Goal: Task Accomplishment & Management: Complete application form

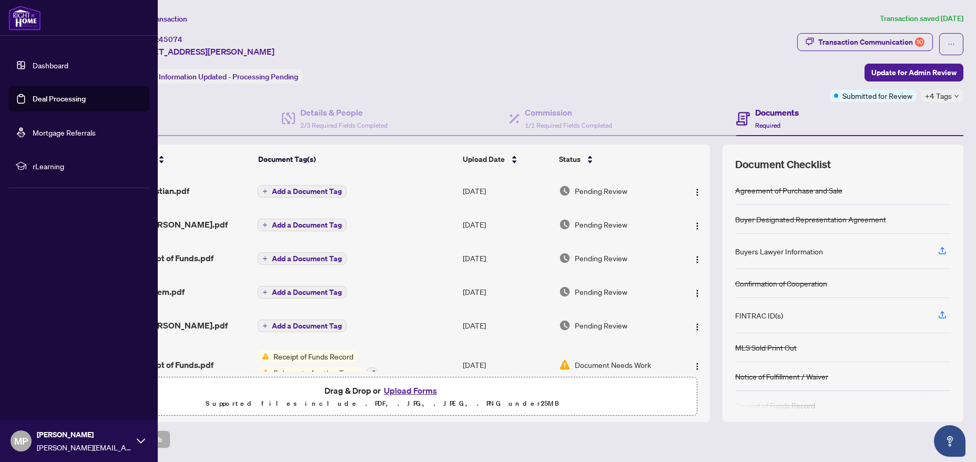
click at [47, 65] on link "Dashboard" at bounding box center [51, 64] width 36 height 9
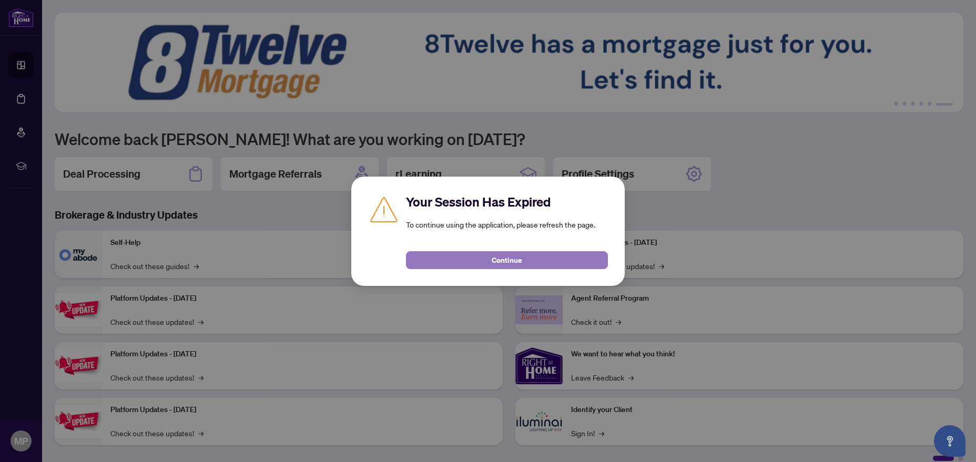
click at [529, 266] on button "Continue" at bounding box center [507, 260] width 202 height 18
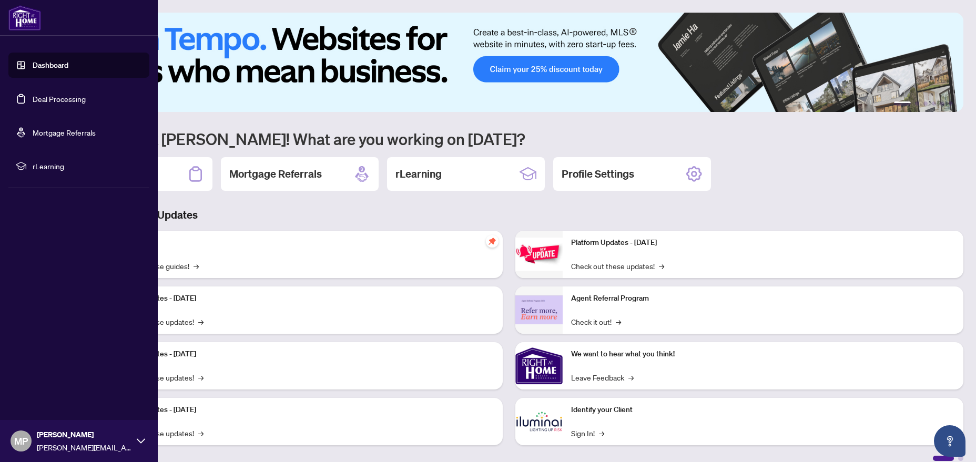
click at [53, 68] on link "Dashboard" at bounding box center [51, 64] width 36 height 9
click at [85, 104] on link "Deal Processing" at bounding box center [59, 98] width 53 height 9
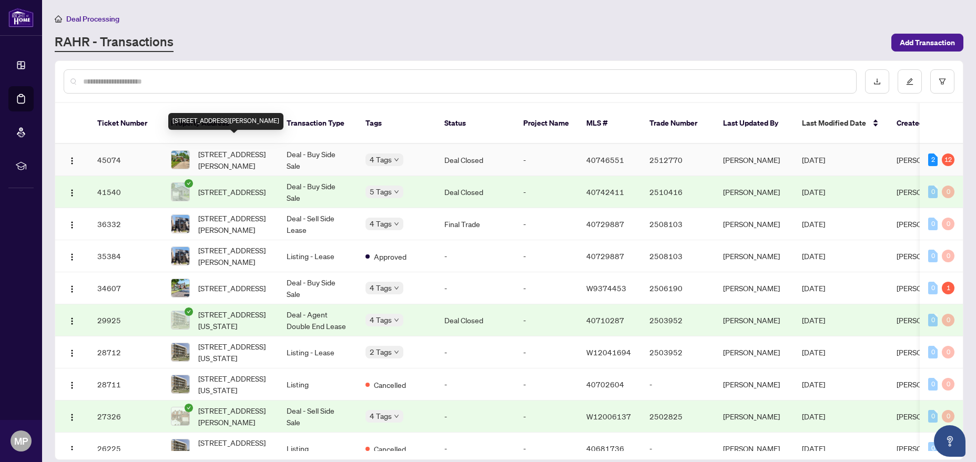
click at [256, 148] on span "[STREET_ADDRESS][PERSON_NAME]" at bounding box center [234, 159] width 72 height 23
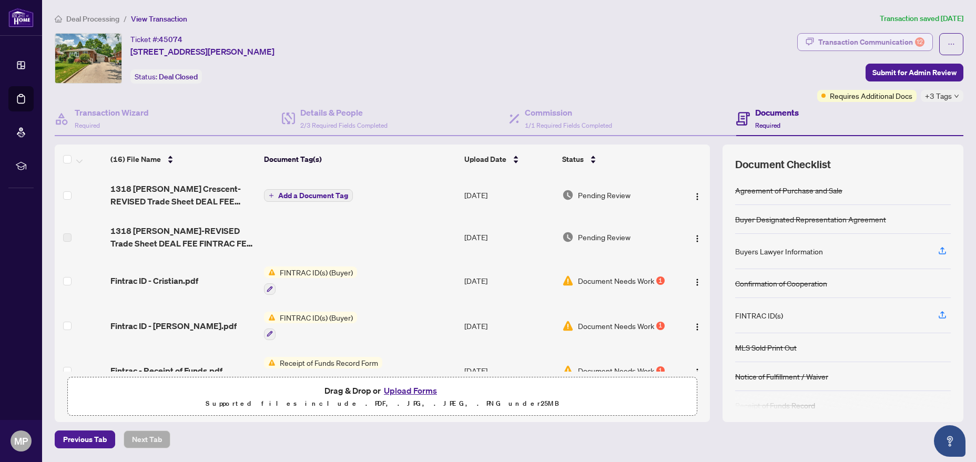
click at [925, 45] on button "Transaction Communication 12" at bounding box center [865, 42] width 136 height 18
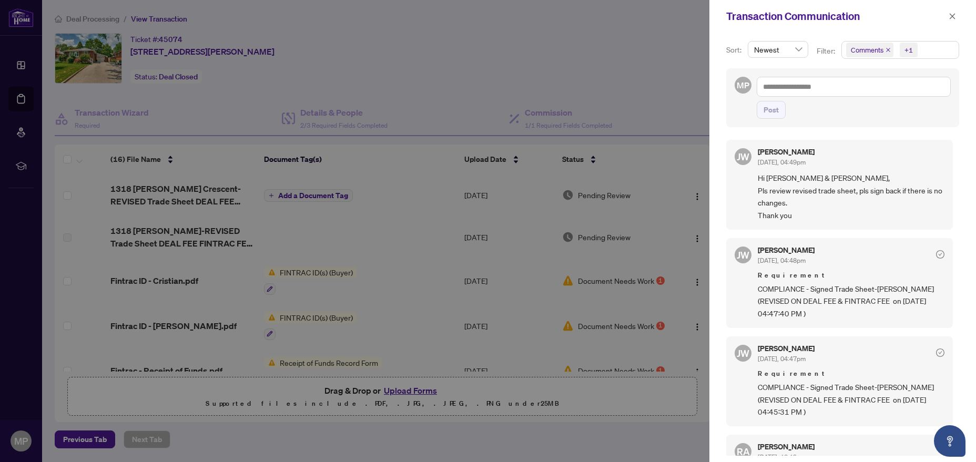
click at [909, 49] on div "+1" at bounding box center [909, 50] width 8 height 11
click at [892, 22] on div "Transaction Communication" at bounding box center [835, 16] width 219 height 16
click at [792, 53] on span "Newest" at bounding box center [778, 50] width 48 height 16
click at [820, 33] on div "Sort: Newest desc asc Newest Oldest Filter: Comments +1 Select All Comments Req…" at bounding box center [843, 248] width 267 height 430
click at [34, 240] on div at bounding box center [488, 231] width 976 height 462
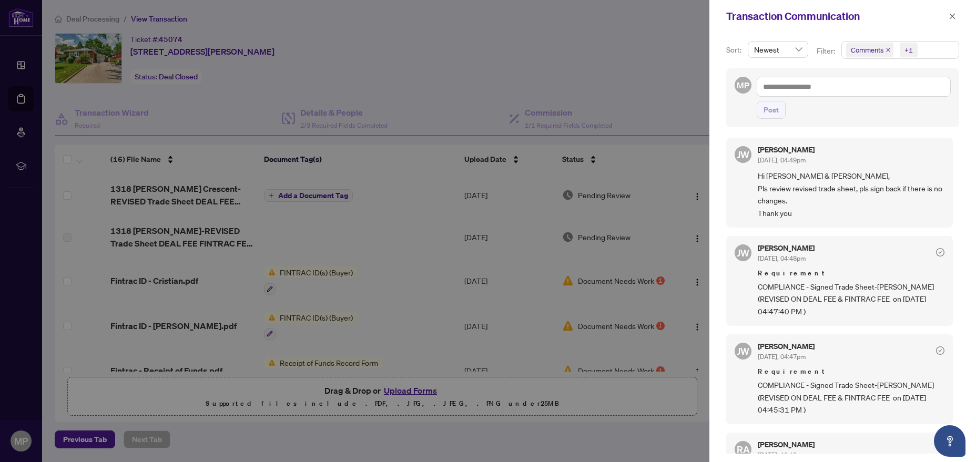
click at [478, 56] on div at bounding box center [488, 231] width 976 height 462
click at [957, 19] on button "button" at bounding box center [953, 16] width 14 height 13
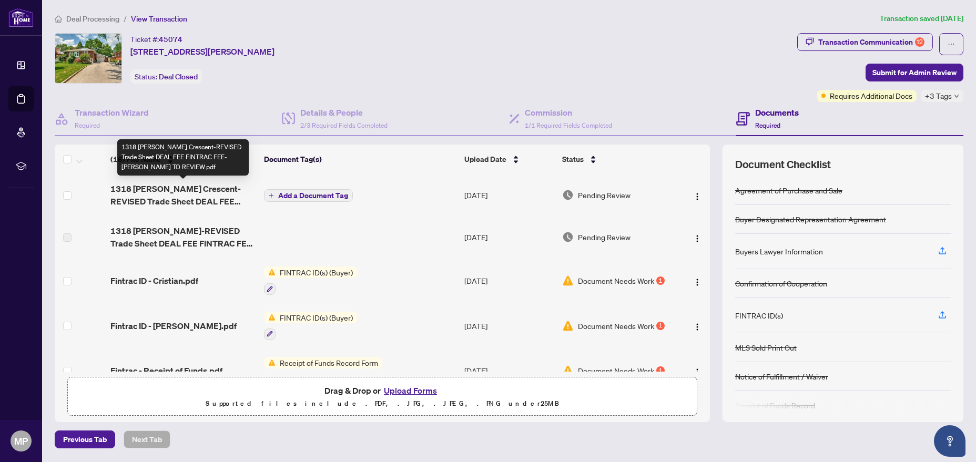
click at [160, 189] on span "1318 [PERSON_NAME] Crescent-REVISED Trade Sheet DEAL FEE FINTRAC FEE-[PERSON_NA…" at bounding box center [182, 195] width 145 height 25
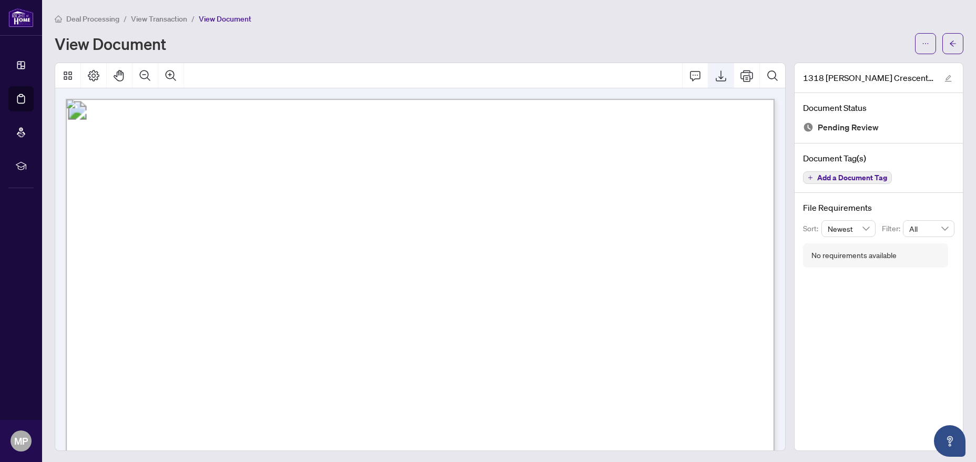
click at [725, 74] on icon "Export" at bounding box center [721, 75] width 13 height 13
click at [953, 54] on div "Deal Processing / View Transaction / View Document View Document 1318 [PERSON_N…" at bounding box center [509, 232] width 909 height 439
click at [953, 45] on icon "arrow-left" at bounding box center [952, 43] width 7 height 7
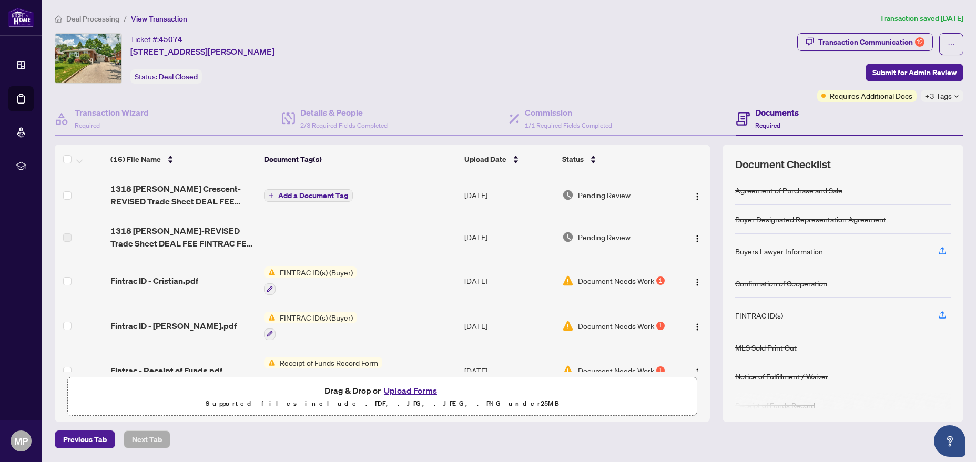
click at [348, 391] on span "Drag & Drop or Upload Forms" at bounding box center [383, 391] width 116 height 14
click at [406, 390] on button "Upload Forms" at bounding box center [410, 391] width 59 height 14
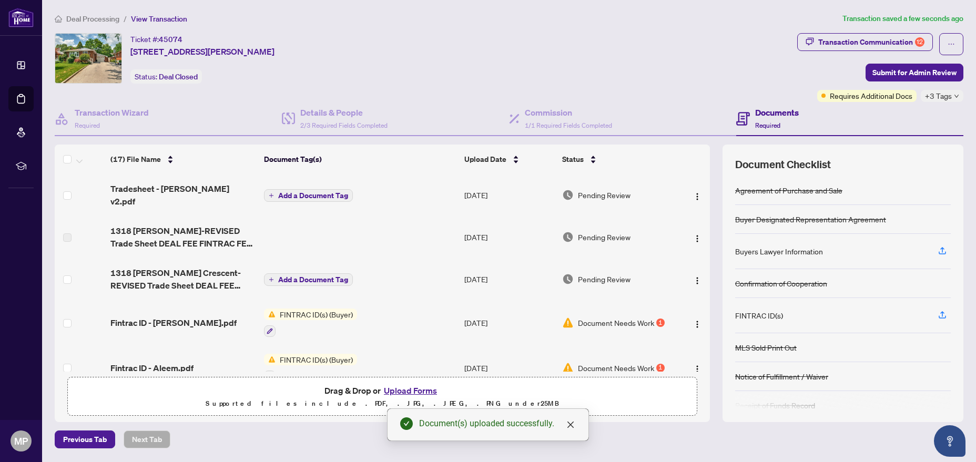
scroll to position [114, 0]
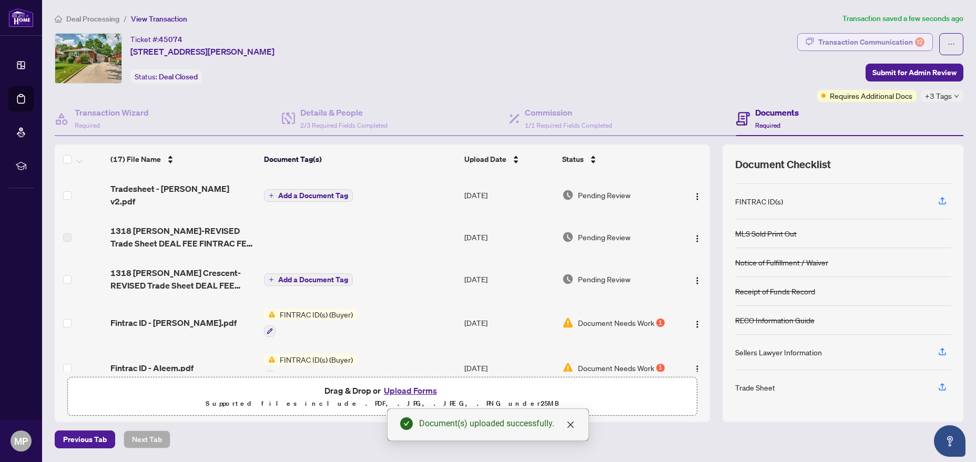
click at [877, 42] on div "Transaction Communication 12" at bounding box center [871, 42] width 106 height 17
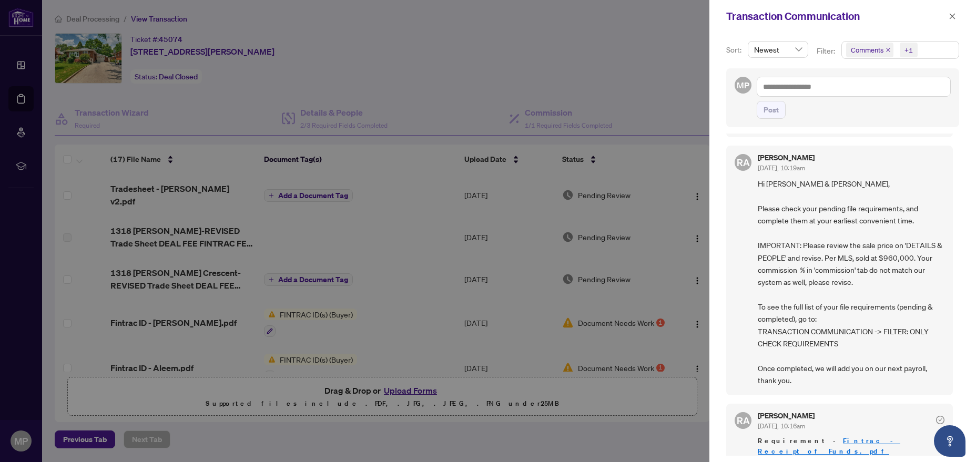
scroll to position [303, 0]
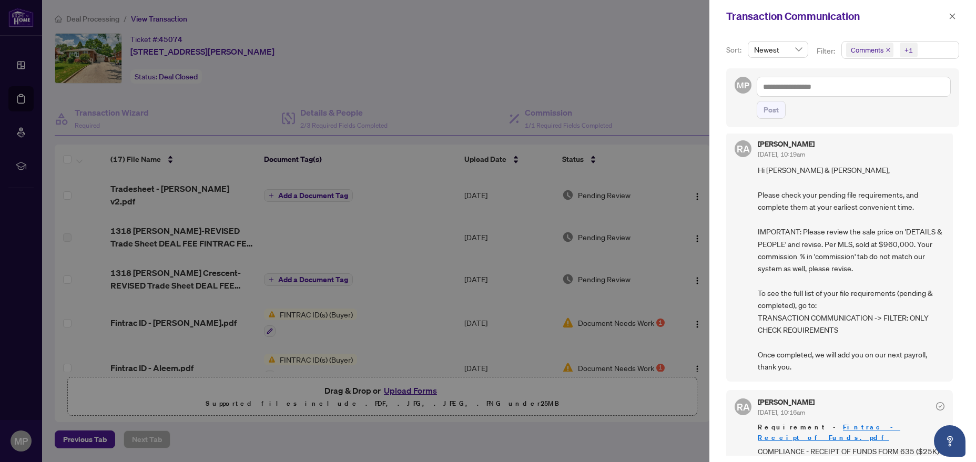
click at [620, 116] on div at bounding box center [488, 231] width 976 height 462
click at [954, 12] on span "button" at bounding box center [952, 16] width 7 height 17
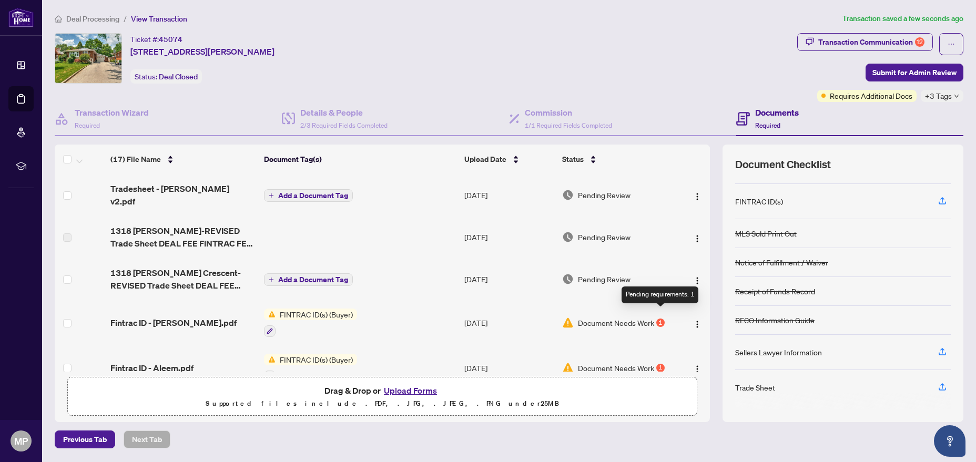
click at [661, 319] on div "1" at bounding box center [660, 323] width 8 height 8
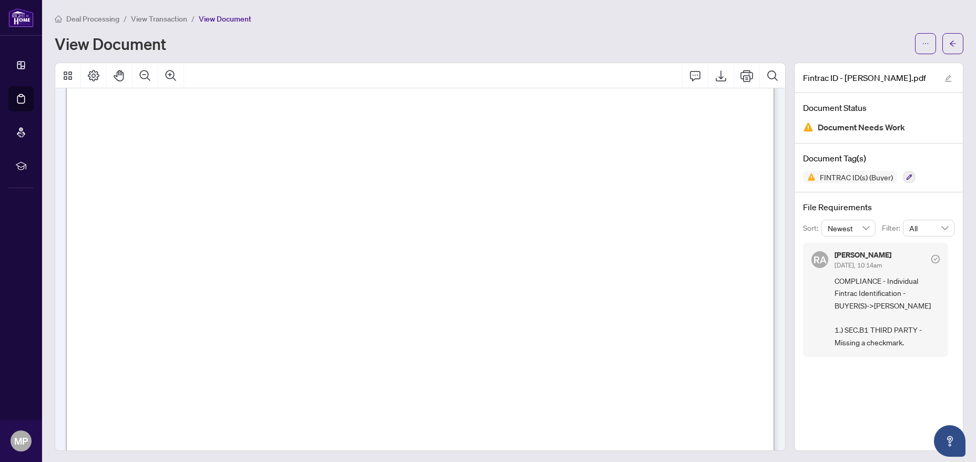
scroll to position [1178, 0]
click at [954, 40] on icon "arrow-left" at bounding box center [952, 43] width 7 height 7
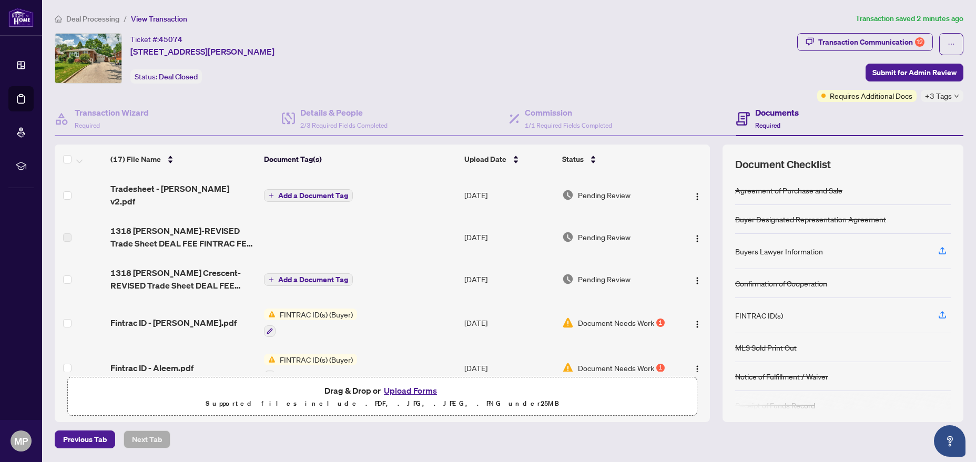
scroll to position [160, 0]
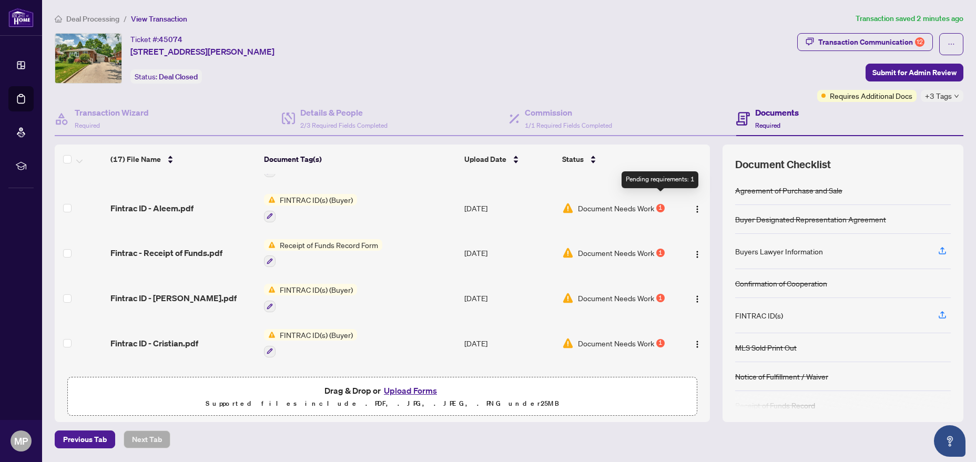
click at [661, 204] on div "1" at bounding box center [660, 208] width 8 height 8
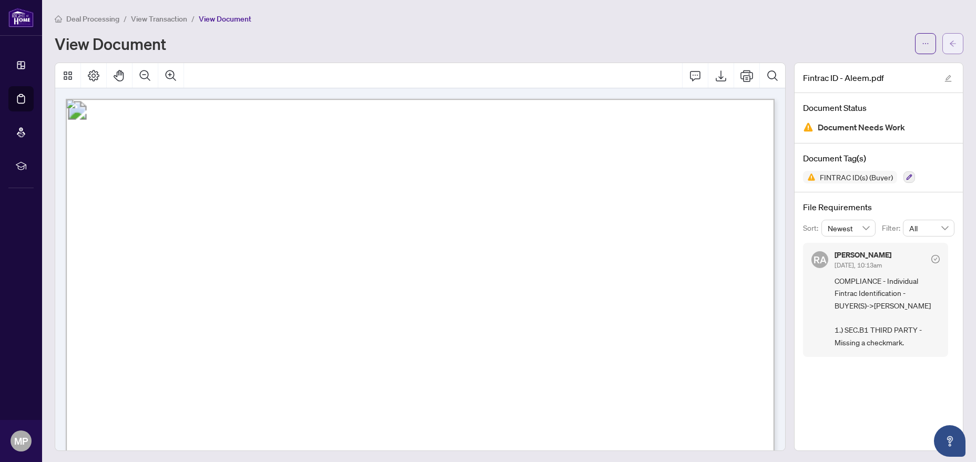
click at [957, 44] on button "button" at bounding box center [953, 43] width 21 height 21
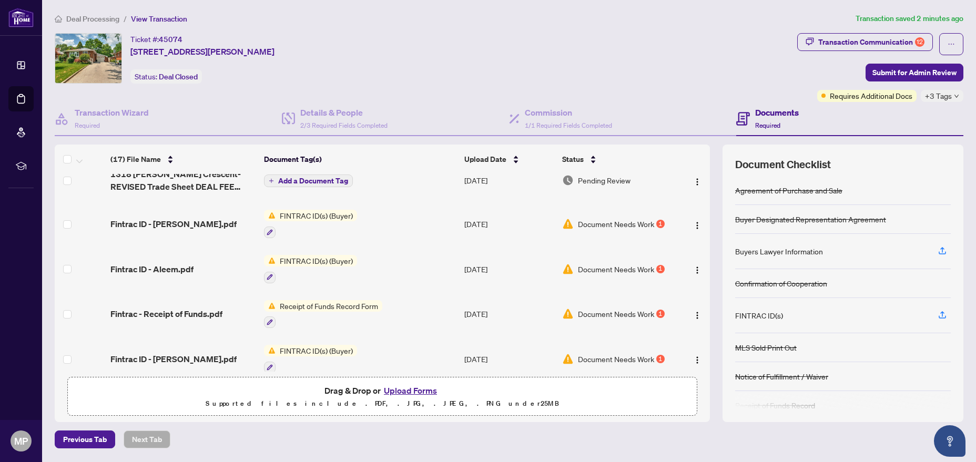
scroll to position [160, 0]
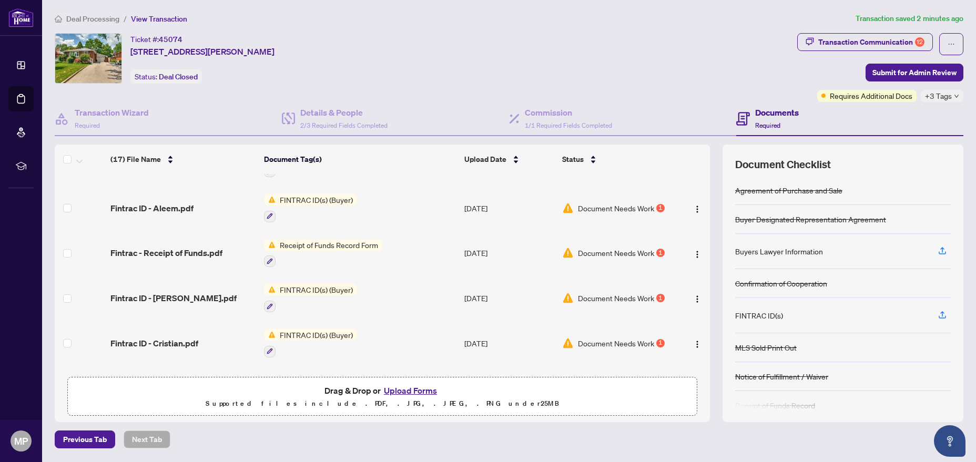
click at [652, 292] on span "Document Needs Work" at bounding box center [616, 298] width 76 height 12
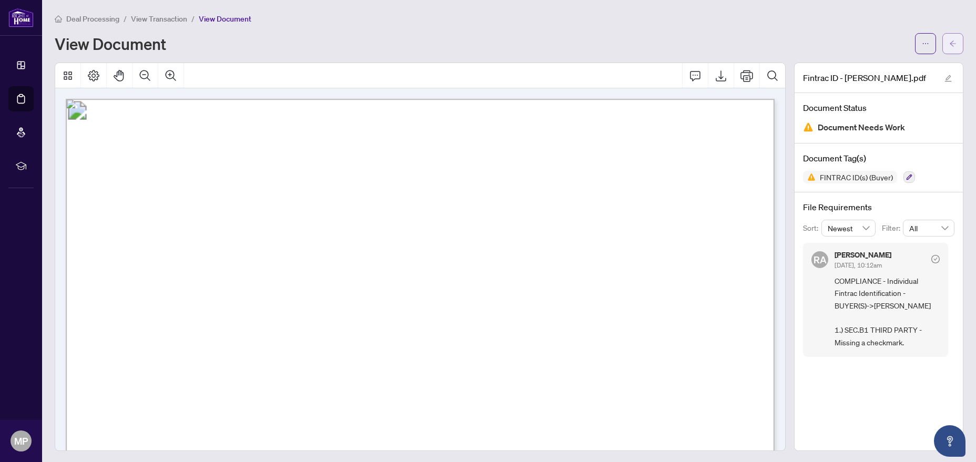
click at [952, 46] on icon "arrow-left" at bounding box center [952, 43] width 7 height 7
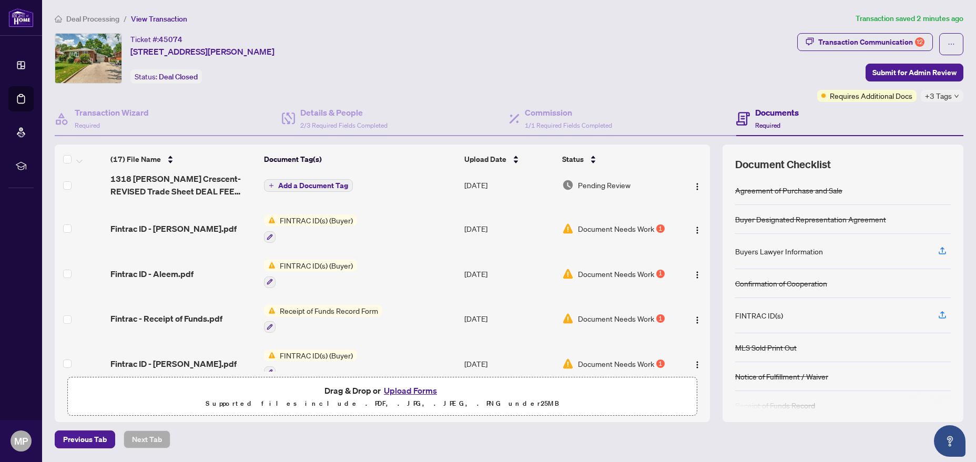
scroll to position [160, 0]
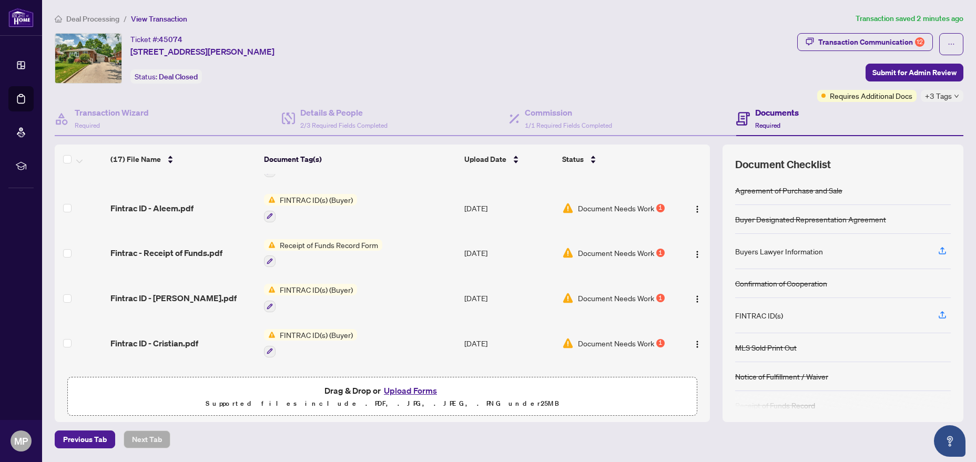
click at [656, 338] on div "Document Needs Work 1" at bounding box center [617, 344] width 110 height 12
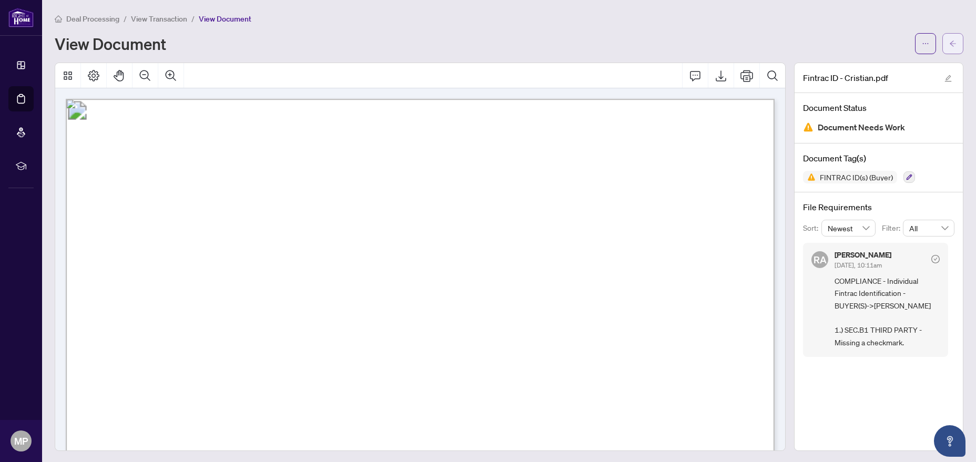
click at [955, 41] on icon "arrow-left" at bounding box center [952, 43] width 7 height 7
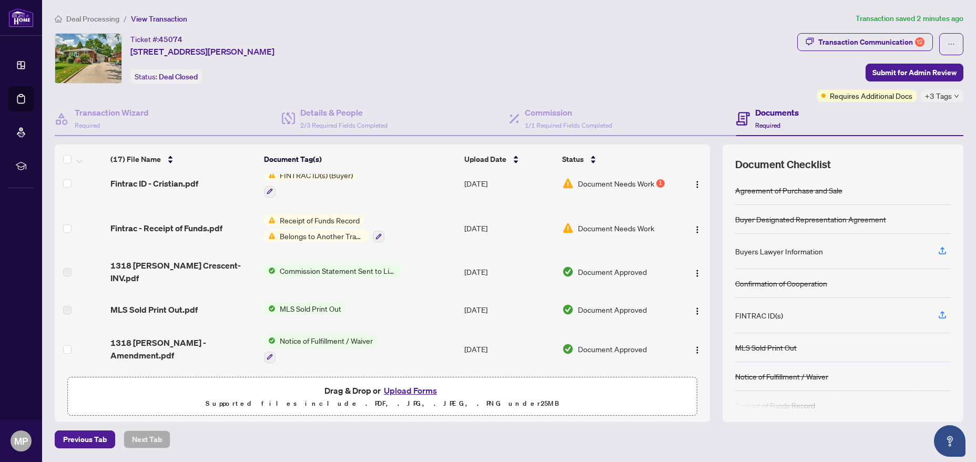
scroll to position [160, 0]
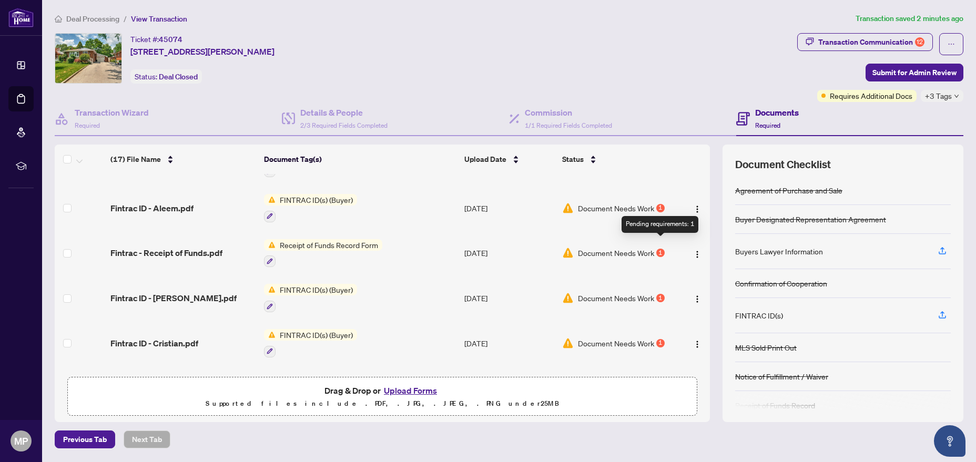
click at [660, 249] on div "1" at bounding box center [660, 253] width 8 height 8
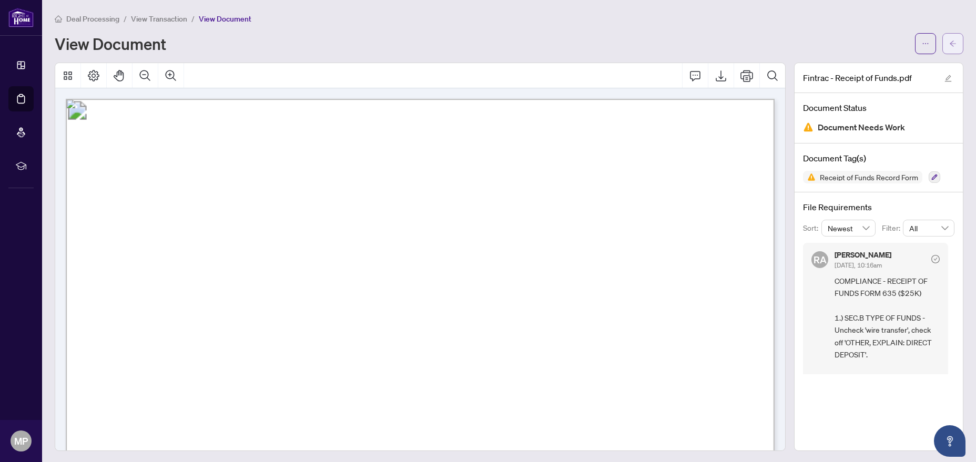
click at [946, 42] on button "button" at bounding box center [953, 43] width 21 height 21
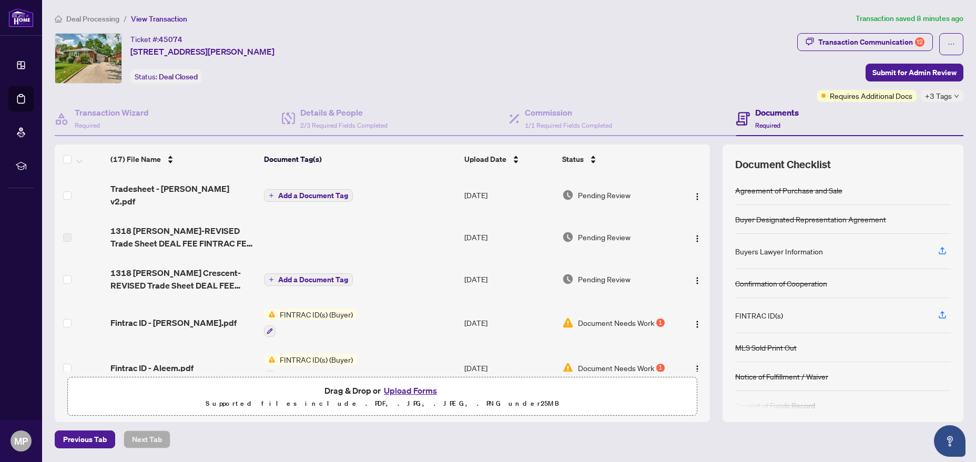
click at [412, 390] on button "Upload Forms" at bounding box center [410, 391] width 59 height 14
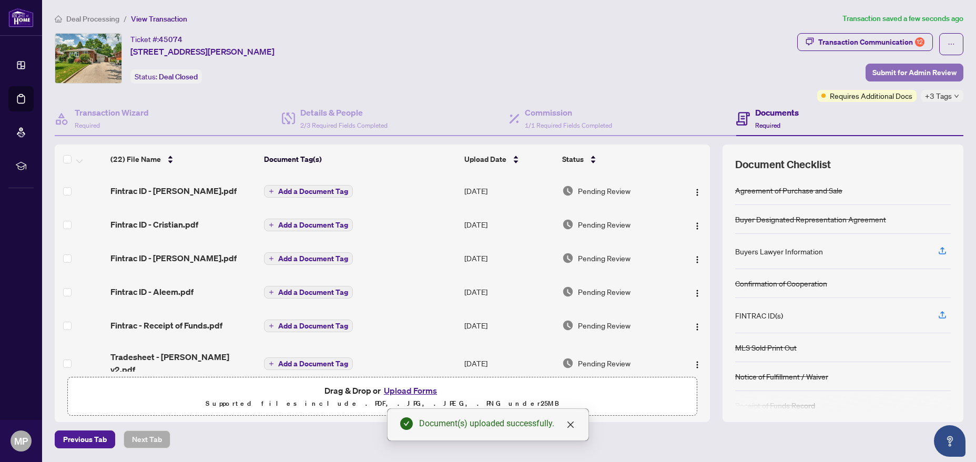
click at [924, 71] on span "Submit for Admin Review" at bounding box center [915, 72] width 84 height 17
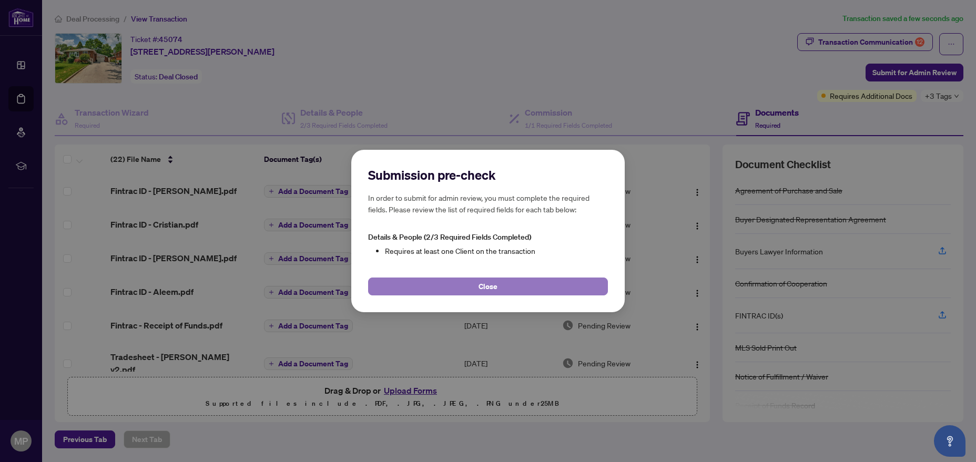
click at [453, 287] on button "Close" at bounding box center [488, 287] width 240 height 18
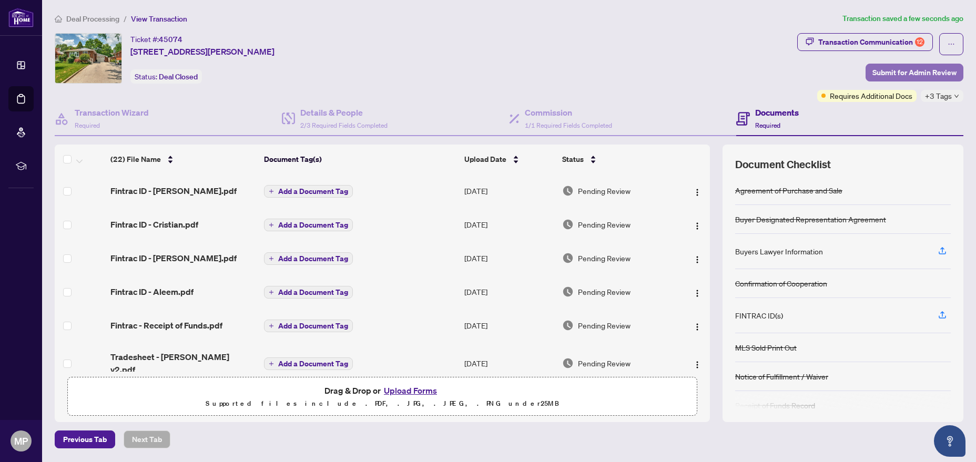
click at [918, 71] on span "Submit for Admin Review" at bounding box center [915, 72] width 84 height 17
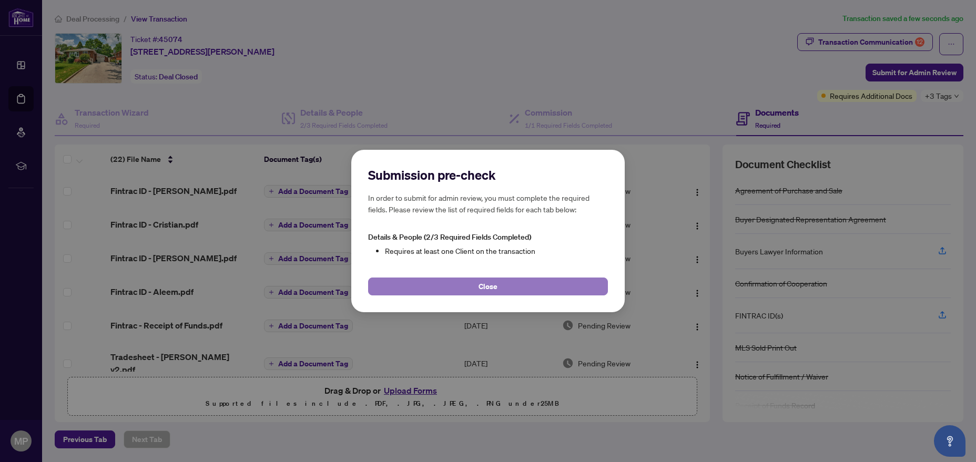
click at [476, 292] on button "Close" at bounding box center [488, 287] width 240 height 18
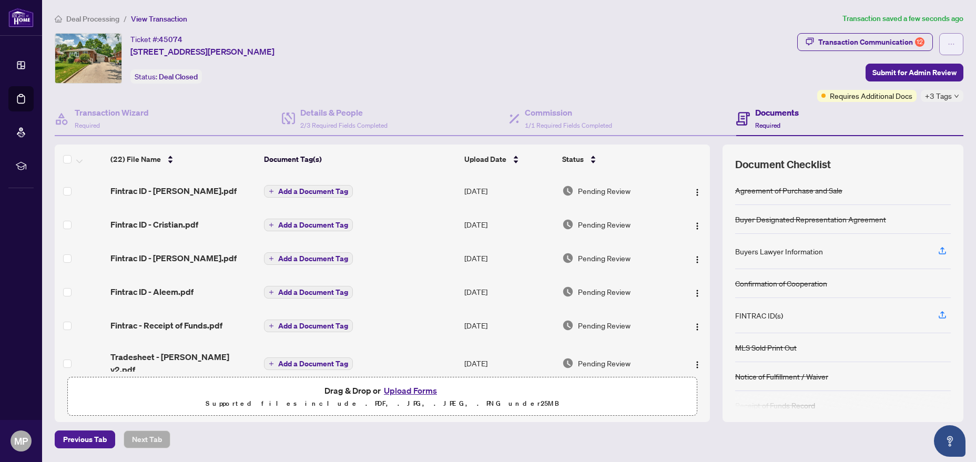
click at [954, 41] on icon "ellipsis" at bounding box center [951, 44] width 7 height 7
click at [953, 42] on icon "ellipsis" at bounding box center [951, 44] width 7 height 7
click at [946, 97] on span "+3 Tags" at bounding box center [938, 96] width 27 height 12
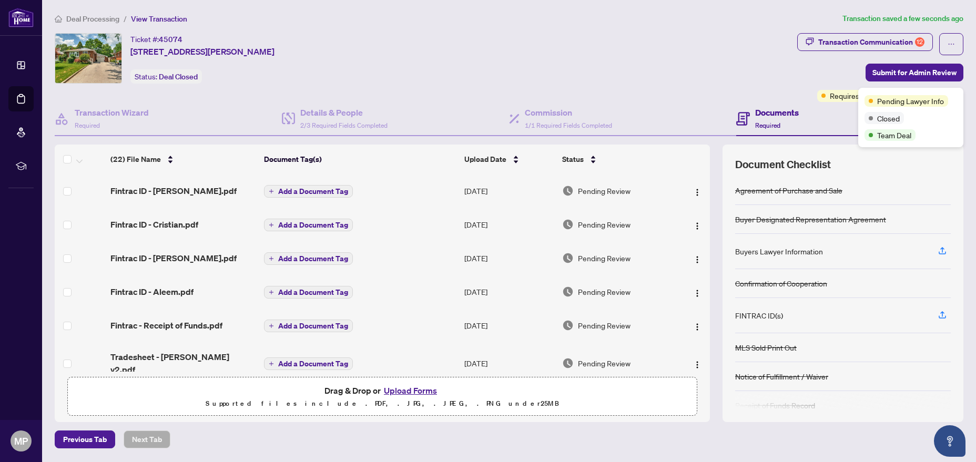
click at [954, 94] on div "Pending Lawyer Info Closed Team Deal" at bounding box center [910, 117] width 105 height 59
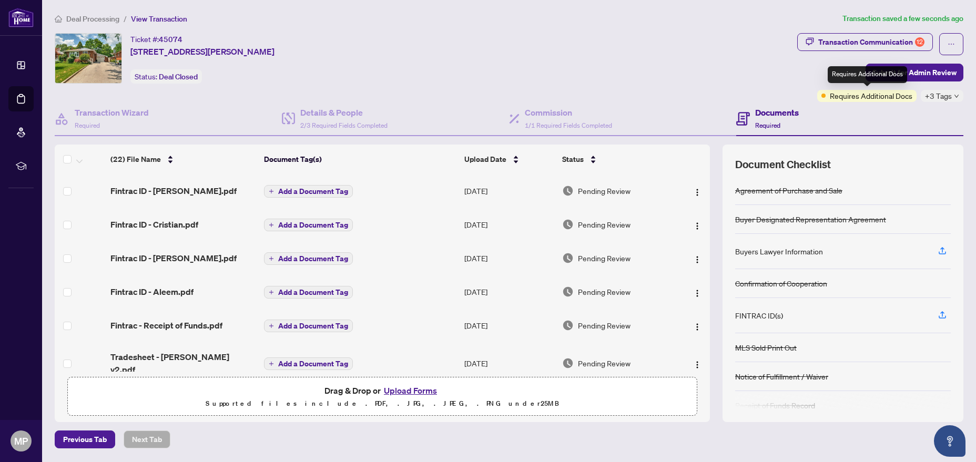
click at [836, 91] on span "Requires Additional Docs" at bounding box center [871, 96] width 83 height 12
click at [768, 119] on div "Documents Required" at bounding box center [777, 118] width 44 height 25
click at [356, 111] on h4 "Details & People" at bounding box center [343, 112] width 87 height 13
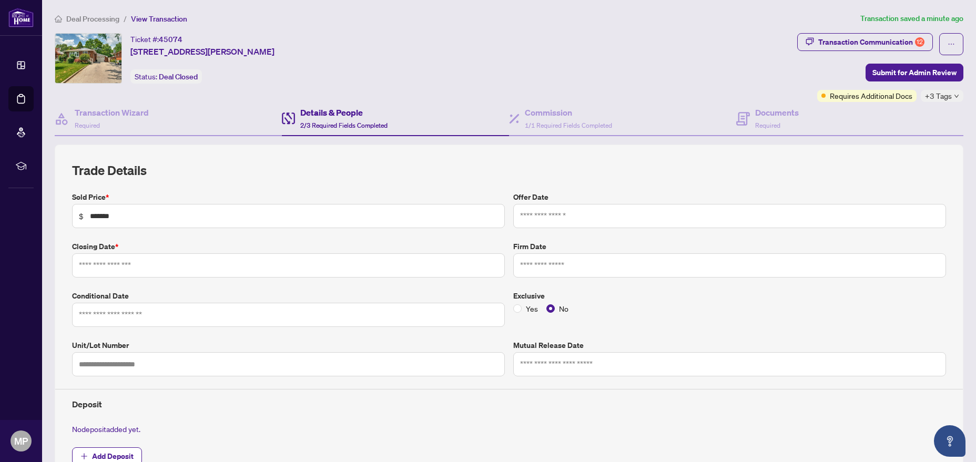
type input "**********"
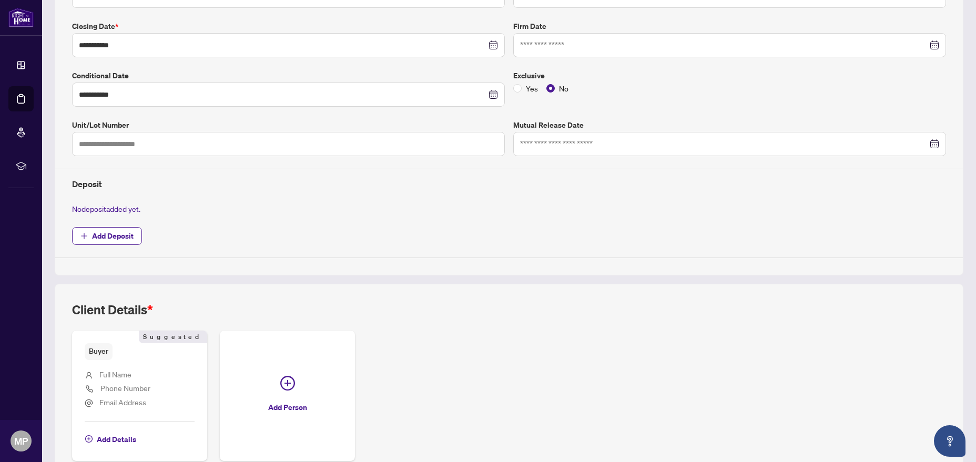
scroll to position [275, 0]
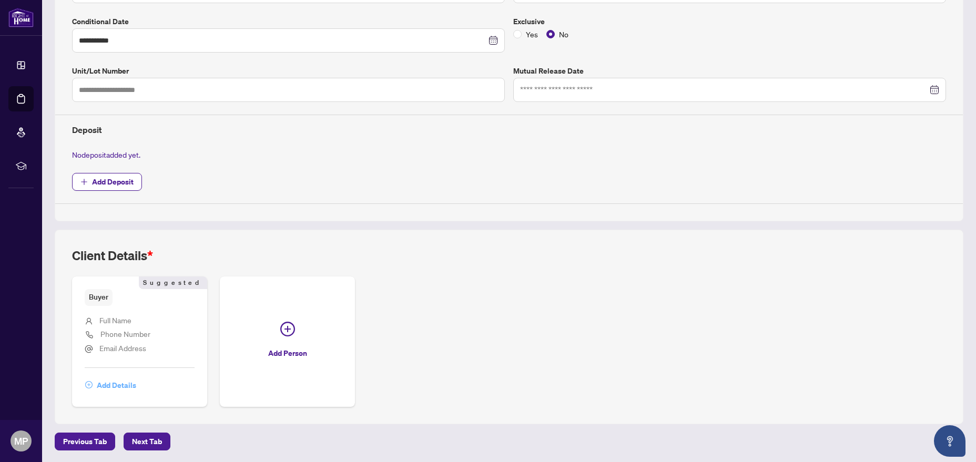
click at [112, 386] on span "Add Details" at bounding box center [116, 385] width 39 height 17
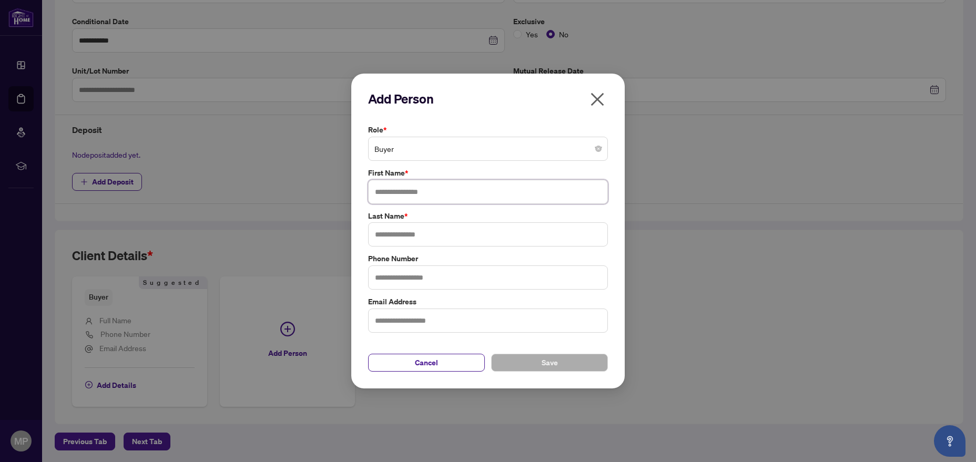
click at [416, 195] on input "text" at bounding box center [488, 192] width 240 height 24
type input "********"
type input "**********"
click at [538, 216] on label "Last Name *" at bounding box center [488, 216] width 240 height 12
click at [562, 363] on button "Save" at bounding box center [549, 363] width 117 height 18
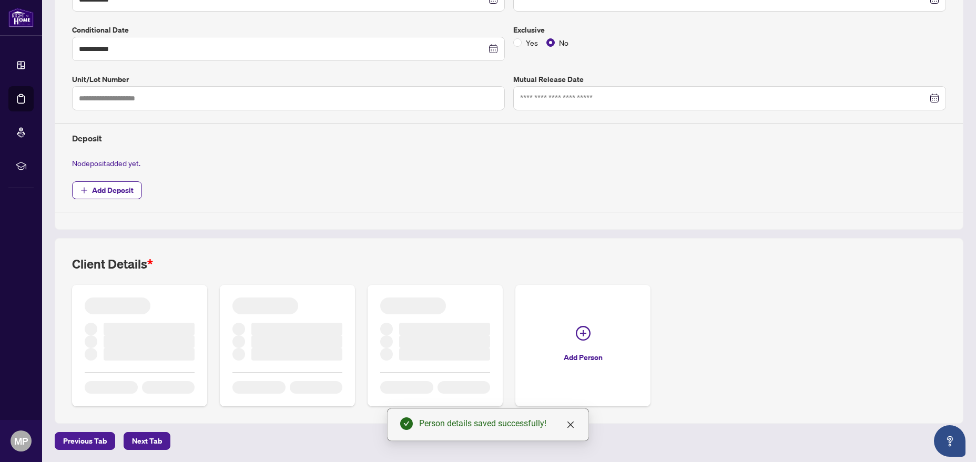
scroll to position [260, 0]
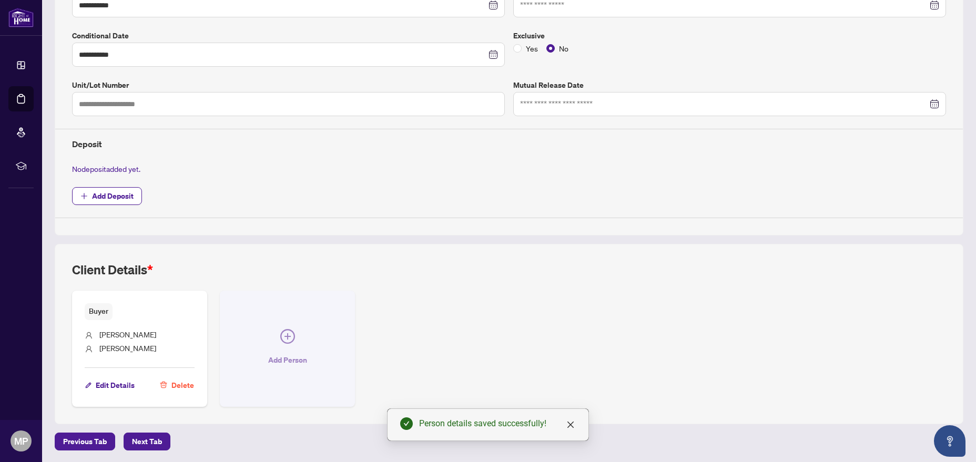
click at [294, 360] on span "Add Person" at bounding box center [287, 360] width 39 height 17
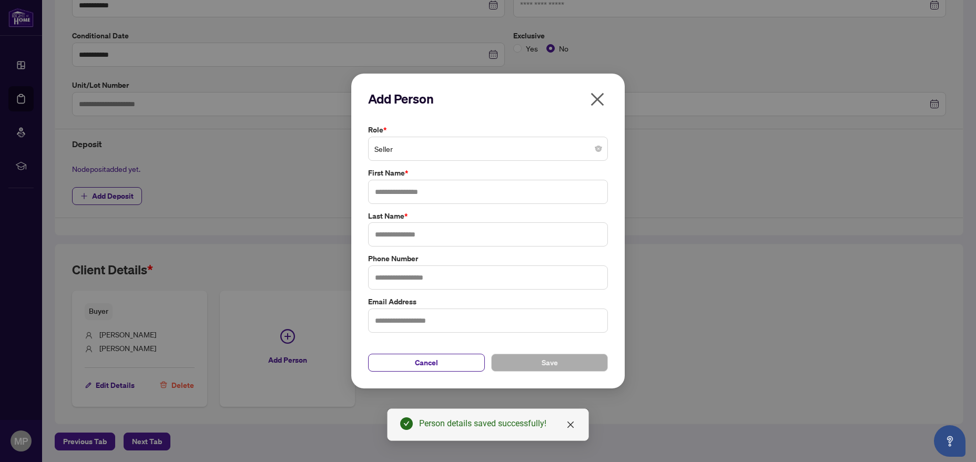
click at [429, 150] on span "Seller" at bounding box center [488, 149] width 227 height 20
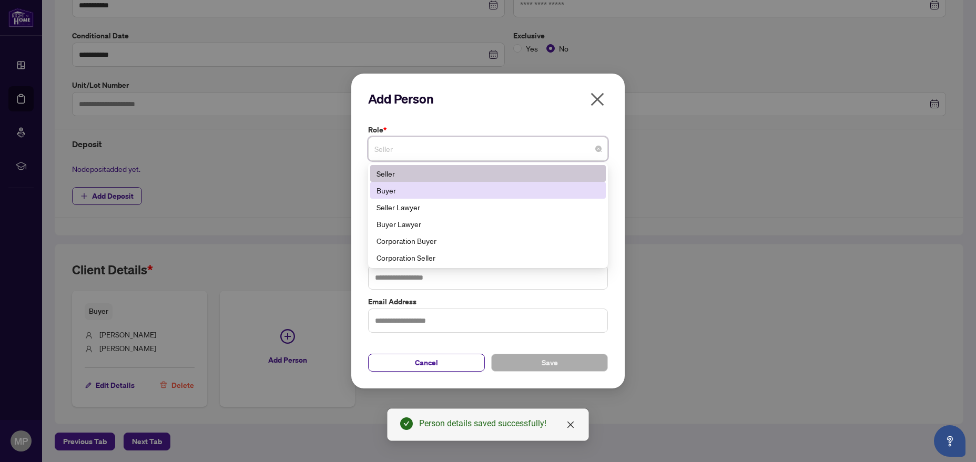
click at [424, 185] on div "Buyer" at bounding box center [488, 190] width 236 height 17
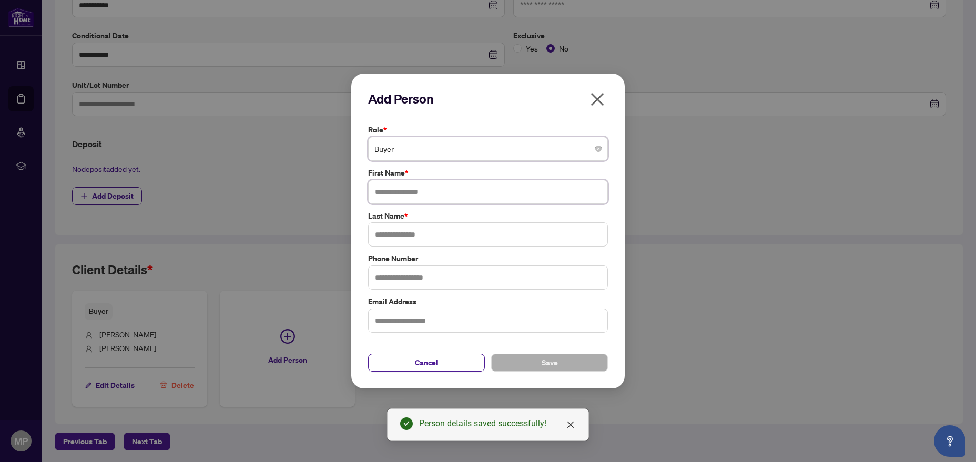
click at [408, 190] on input "text" at bounding box center [488, 192] width 240 height 24
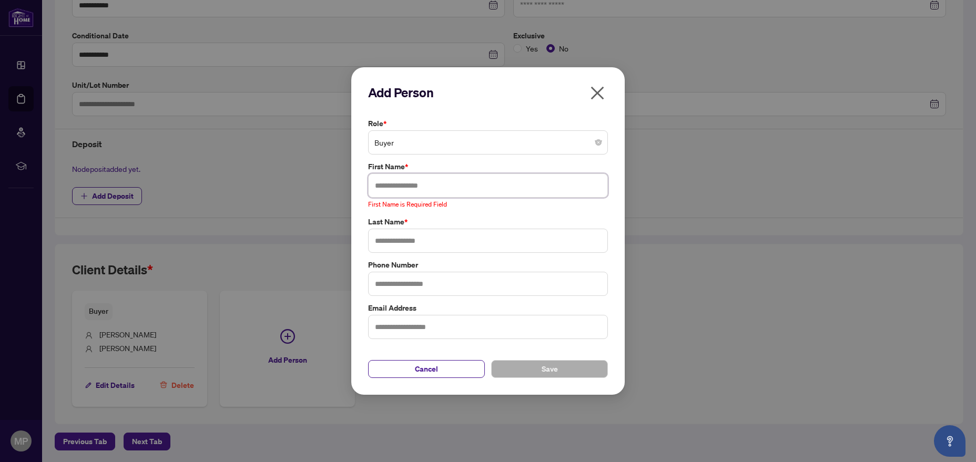
click at [429, 180] on input "text" at bounding box center [488, 186] width 240 height 24
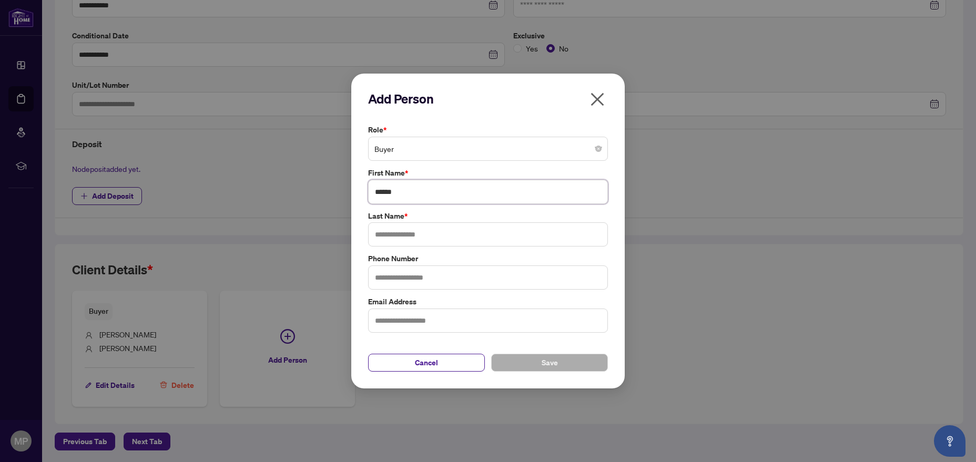
type input "******"
type input "**********"
click at [535, 355] on button "Save" at bounding box center [549, 363] width 117 height 18
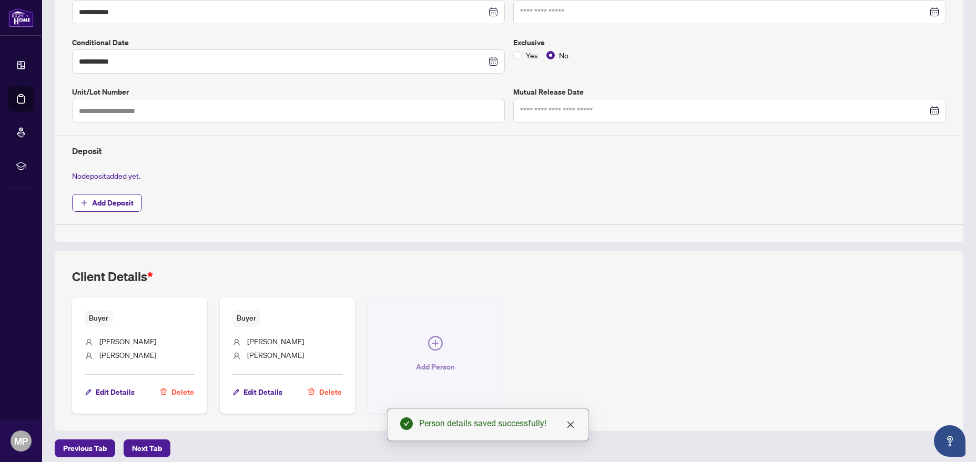
click at [443, 350] on button "Add Person" at bounding box center [435, 356] width 135 height 116
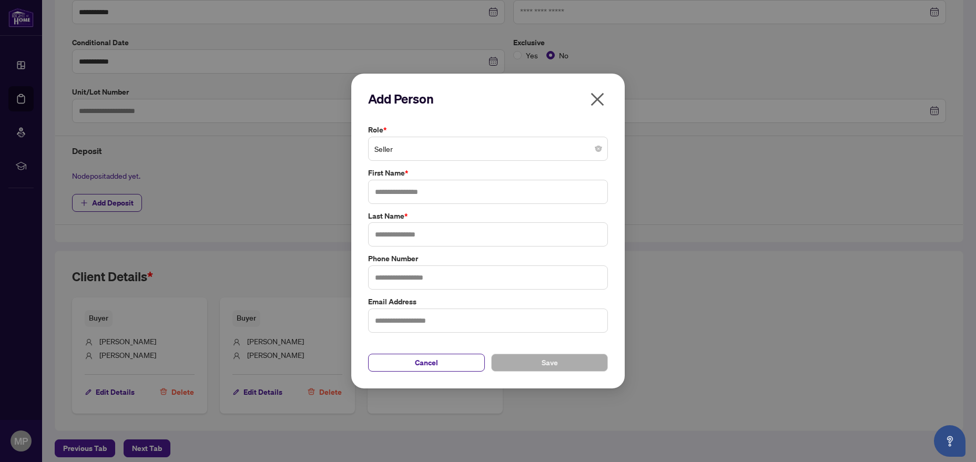
click at [425, 156] on span "Seller" at bounding box center [488, 149] width 227 height 20
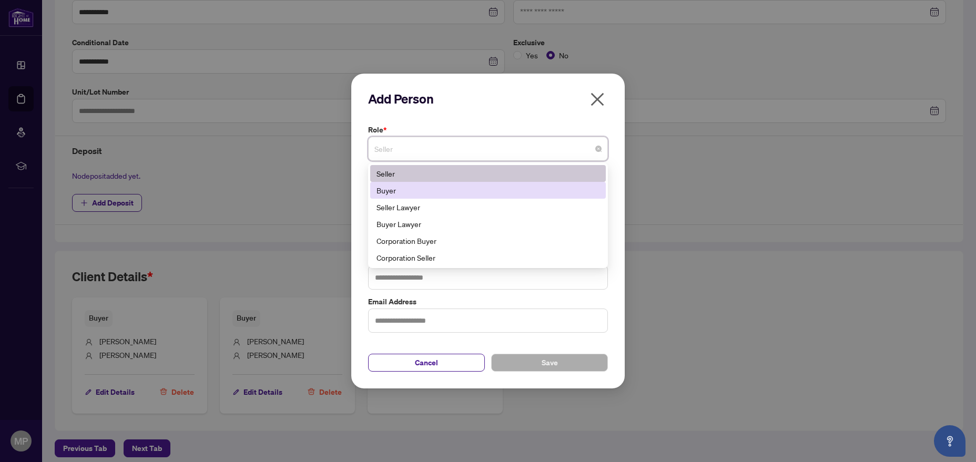
click at [416, 188] on div "Buyer" at bounding box center [488, 191] width 223 height 12
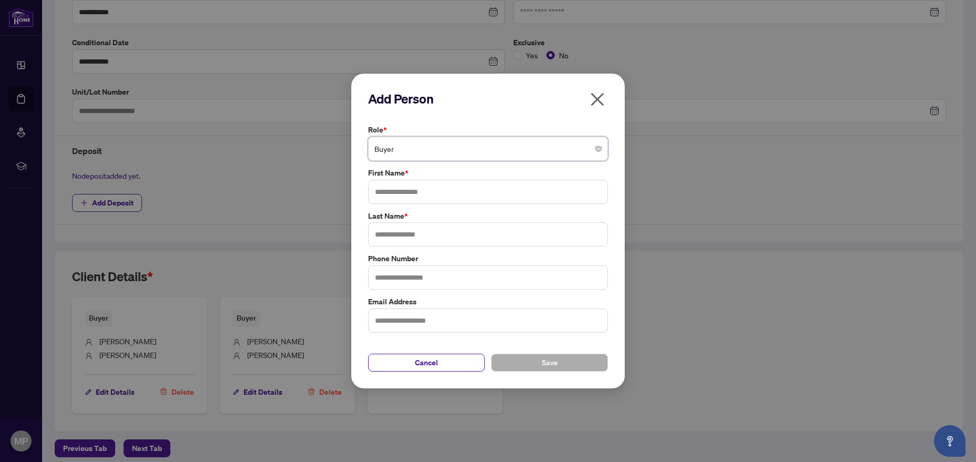
click at [429, 176] on label "First Name *" at bounding box center [488, 173] width 240 height 12
click at [426, 187] on input "text" at bounding box center [488, 192] width 240 height 24
drag, startPoint x: 495, startPoint y: 190, endPoint x: 398, endPoint y: 195, distance: 96.9
click at [398, 195] on input "**********" at bounding box center [488, 192] width 240 height 24
type input "*****"
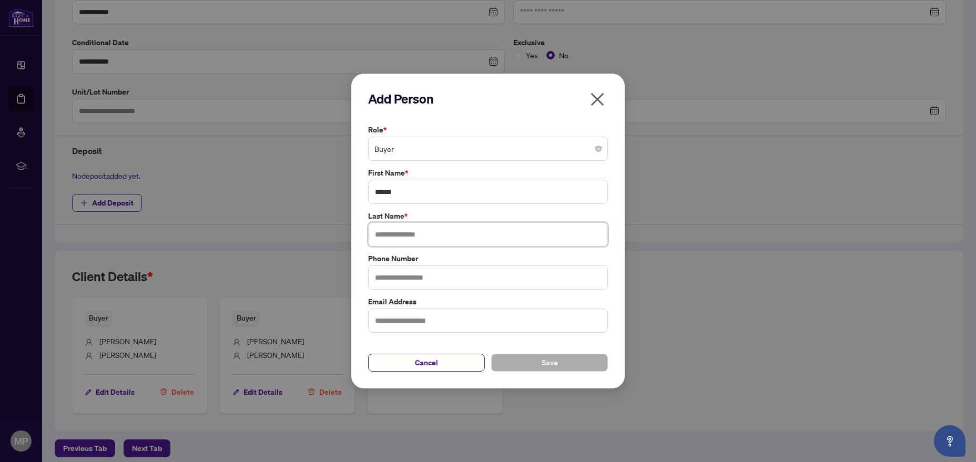
click at [456, 245] on input "text" at bounding box center [488, 235] width 240 height 24
paste input "**********"
type input "**********"
click at [453, 190] on input "*****" at bounding box center [488, 192] width 240 height 24
type input "*****"
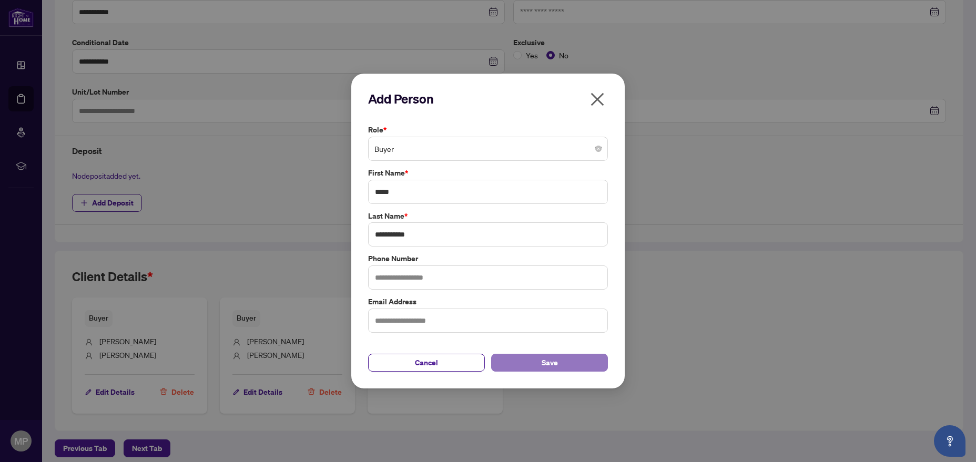
click at [533, 364] on button "Save" at bounding box center [549, 363] width 117 height 18
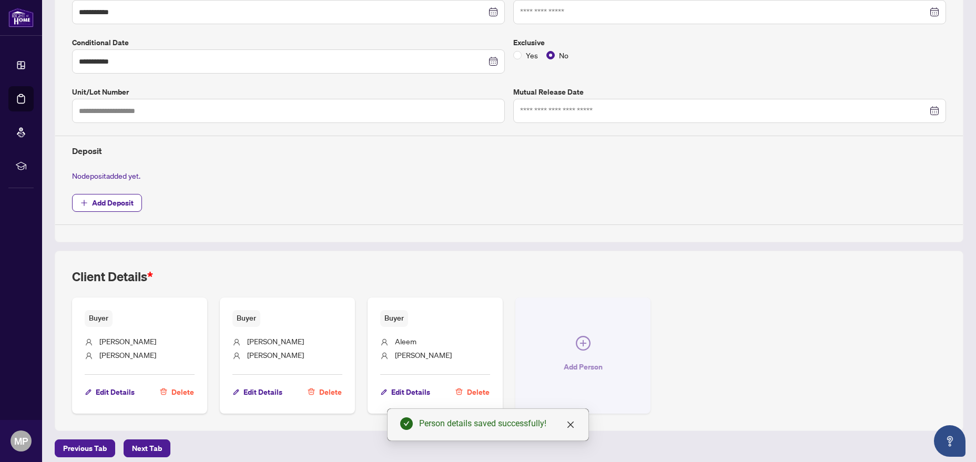
click at [597, 368] on span "Add Person" at bounding box center [583, 367] width 39 height 17
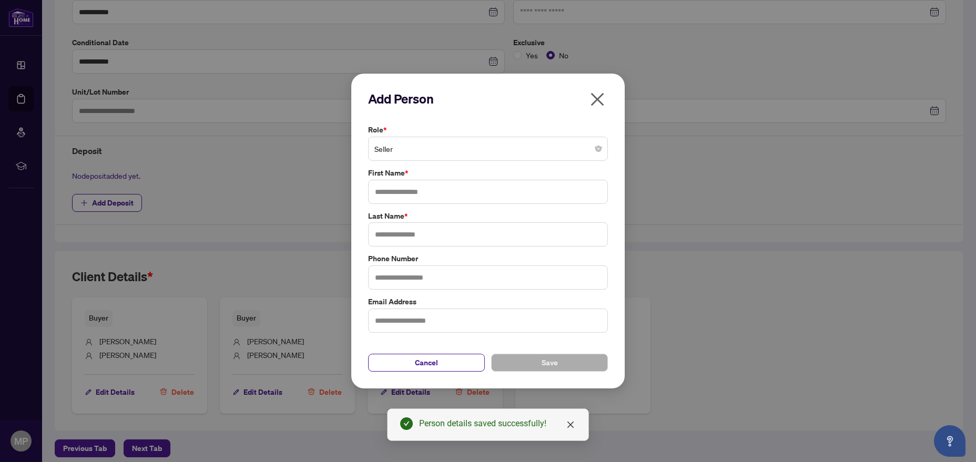
click at [389, 150] on span "Seller" at bounding box center [488, 149] width 227 height 20
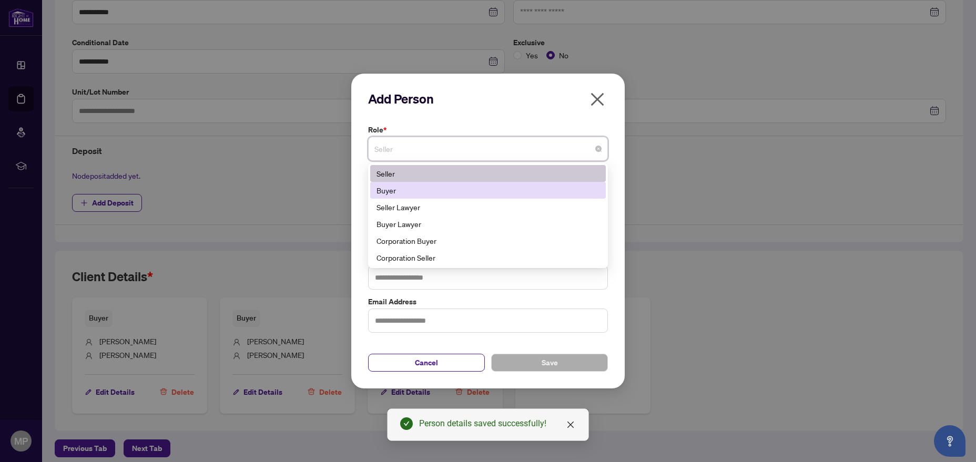
click at [429, 189] on div "Buyer" at bounding box center [488, 191] width 223 height 12
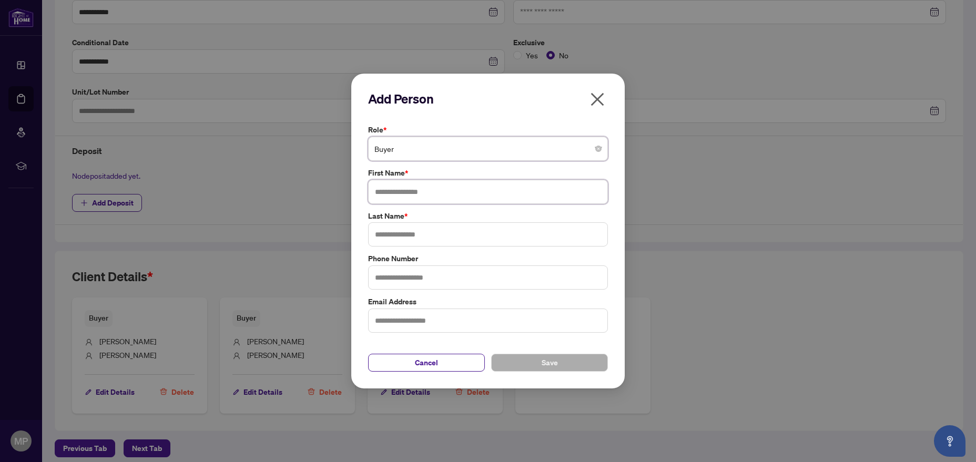
click at [439, 194] on input "text" at bounding box center [488, 192] width 240 height 24
type input "****"
type input "**********"
click at [551, 369] on span "Save" at bounding box center [550, 363] width 16 height 17
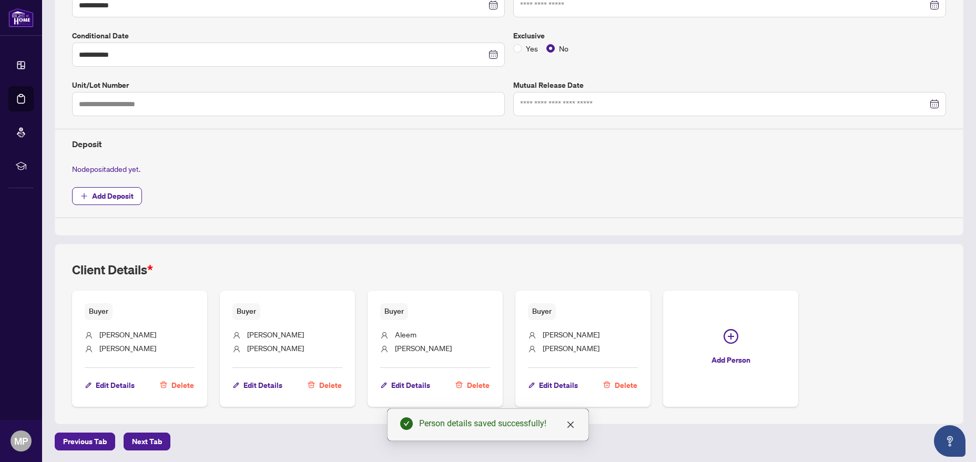
scroll to position [0, 0]
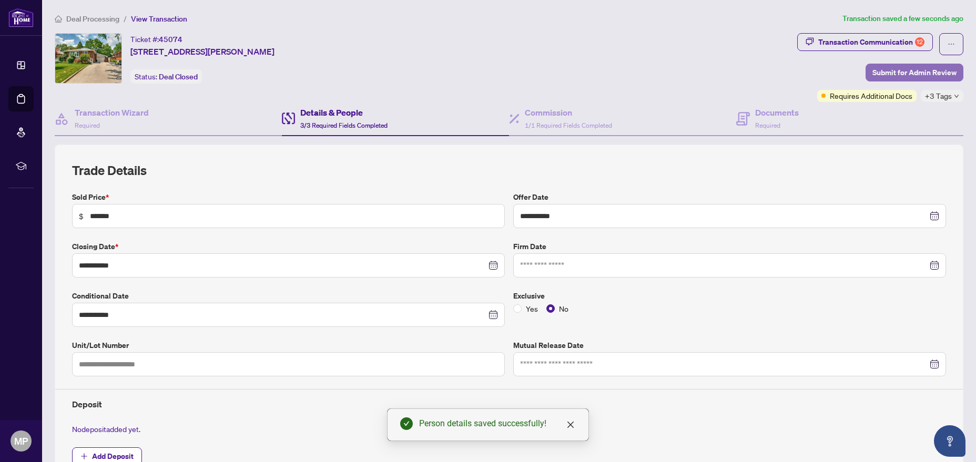
click at [922, 71] on span "Submit for Admin Review" at bounding box center [915, 72] width 84 height 17
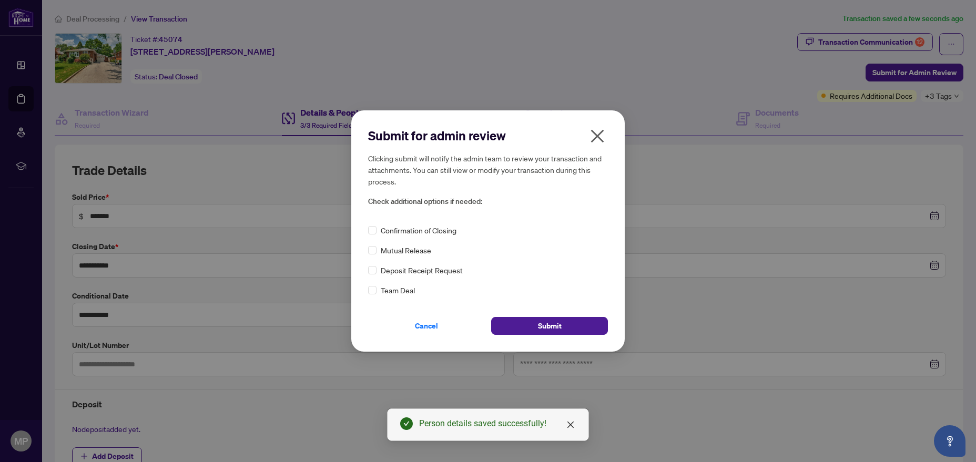
click at [437, 233] on span "Confirmation of Closing" at bounding box center [419, 231] width 76 height 12
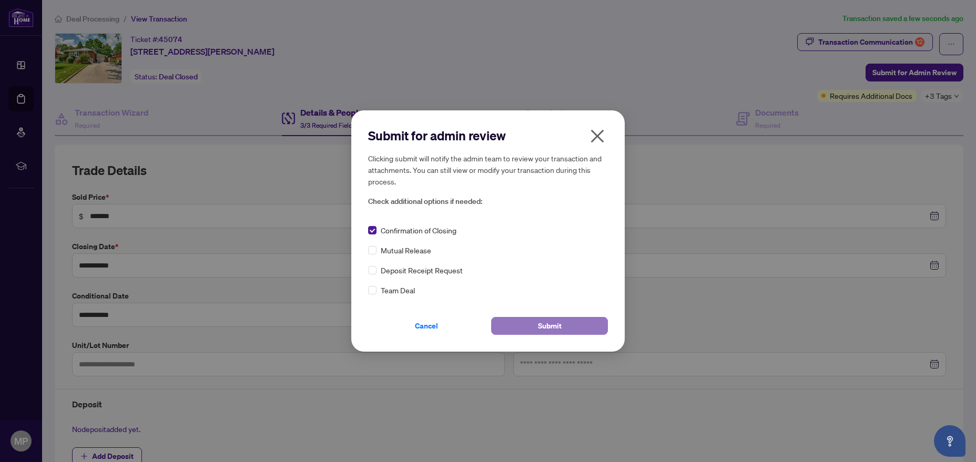
click at [564, 325] on button "Submit" at bounding box center [549, 326] width 117 height 18
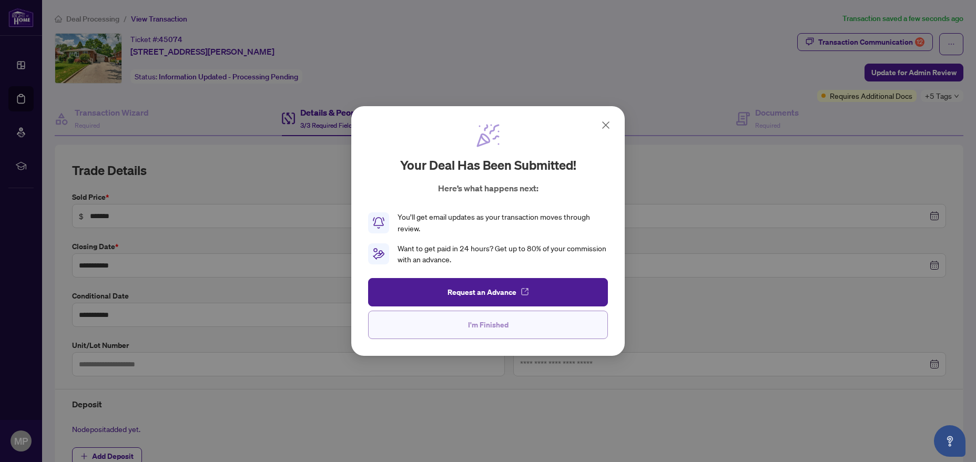
click at [463, 321] on button "I'm Finished" at bounding box center [488, 325] width 240 height 28
